Goal: Find specific page/section: Find specific page/section

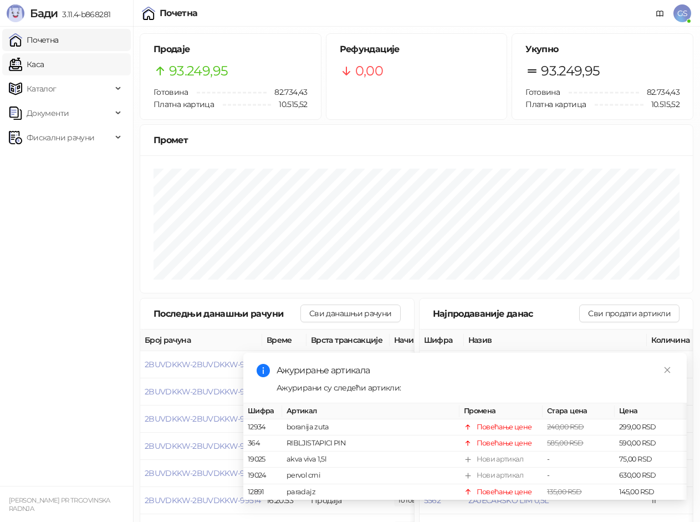
click at [43, 60] on link "Каса" at bounding box center [26, 64] width 35 height 22
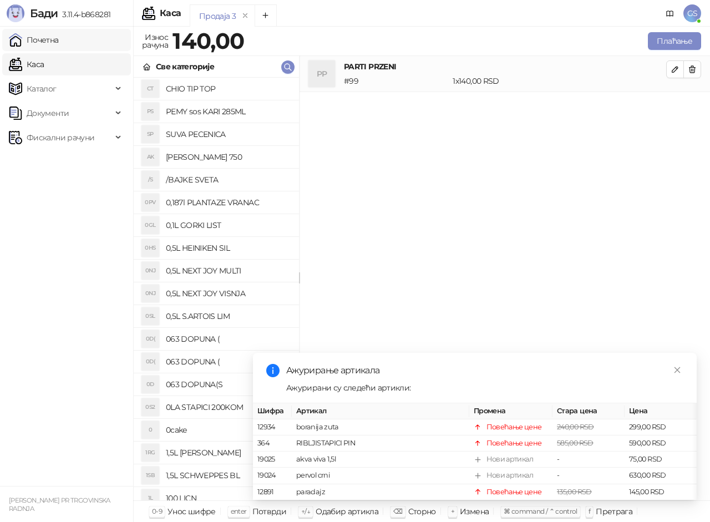
click at [46, 42] on link "Почетна" at bounding box center [34, 40] width 50 height 22
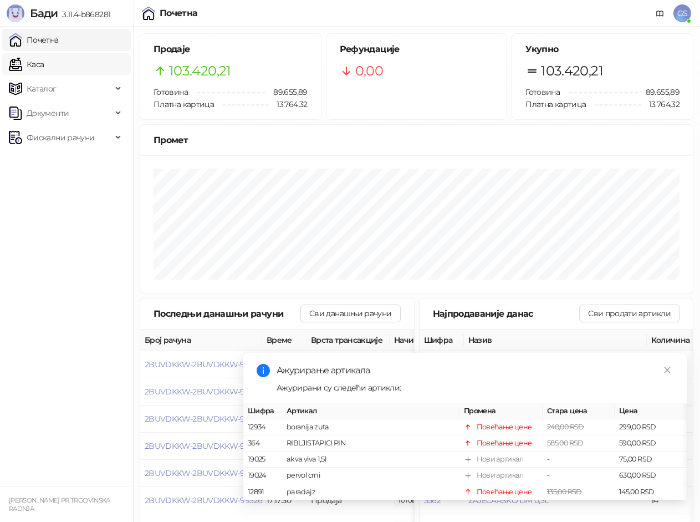
click at [41, 63] on link "Каса" at bounding box center [26, 64] width 35 height 22
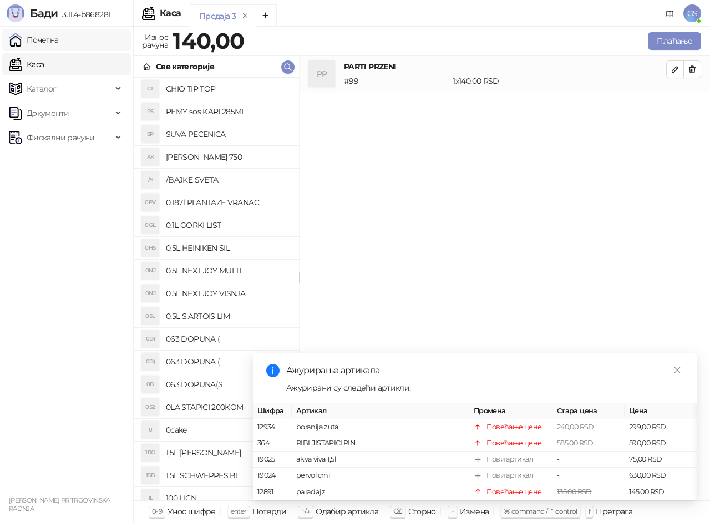
click at [45, 38] on link "Почетна" at bounding box center [34, 40] width 50 height 22
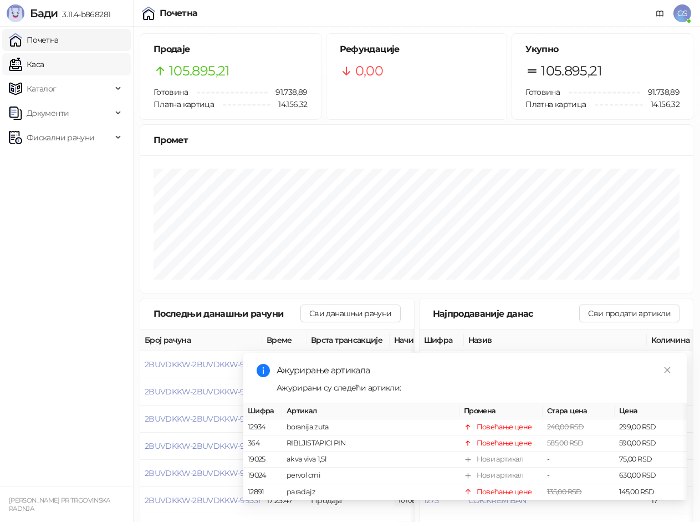
click at [41, 67] on link "Каса" at bounding box center [26, 64] width 35 height 22
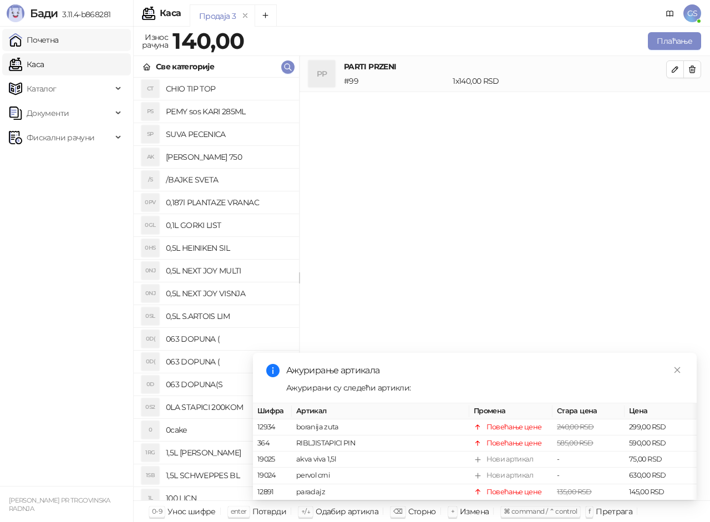
click at [42, 45] on link "Почетна" at bounding box center [34, 40] width 50 height 22
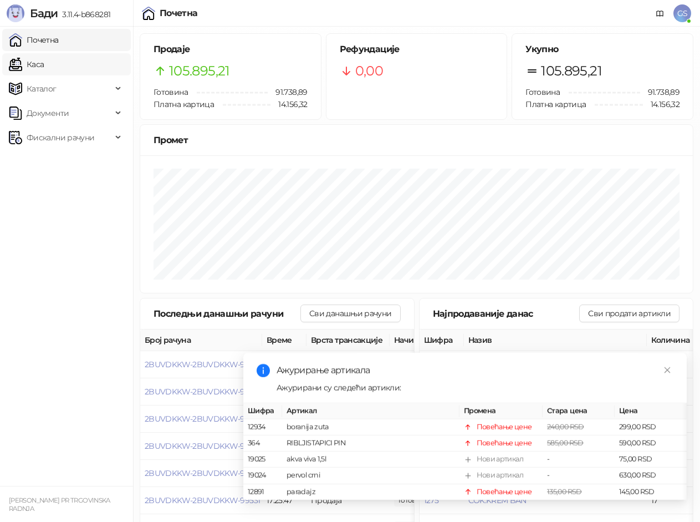
click at [44, 60] on link "Каса" at bounding box center [26, 64] width 35 height 22
